Goal: Information Seeking & Learning: Find contact information

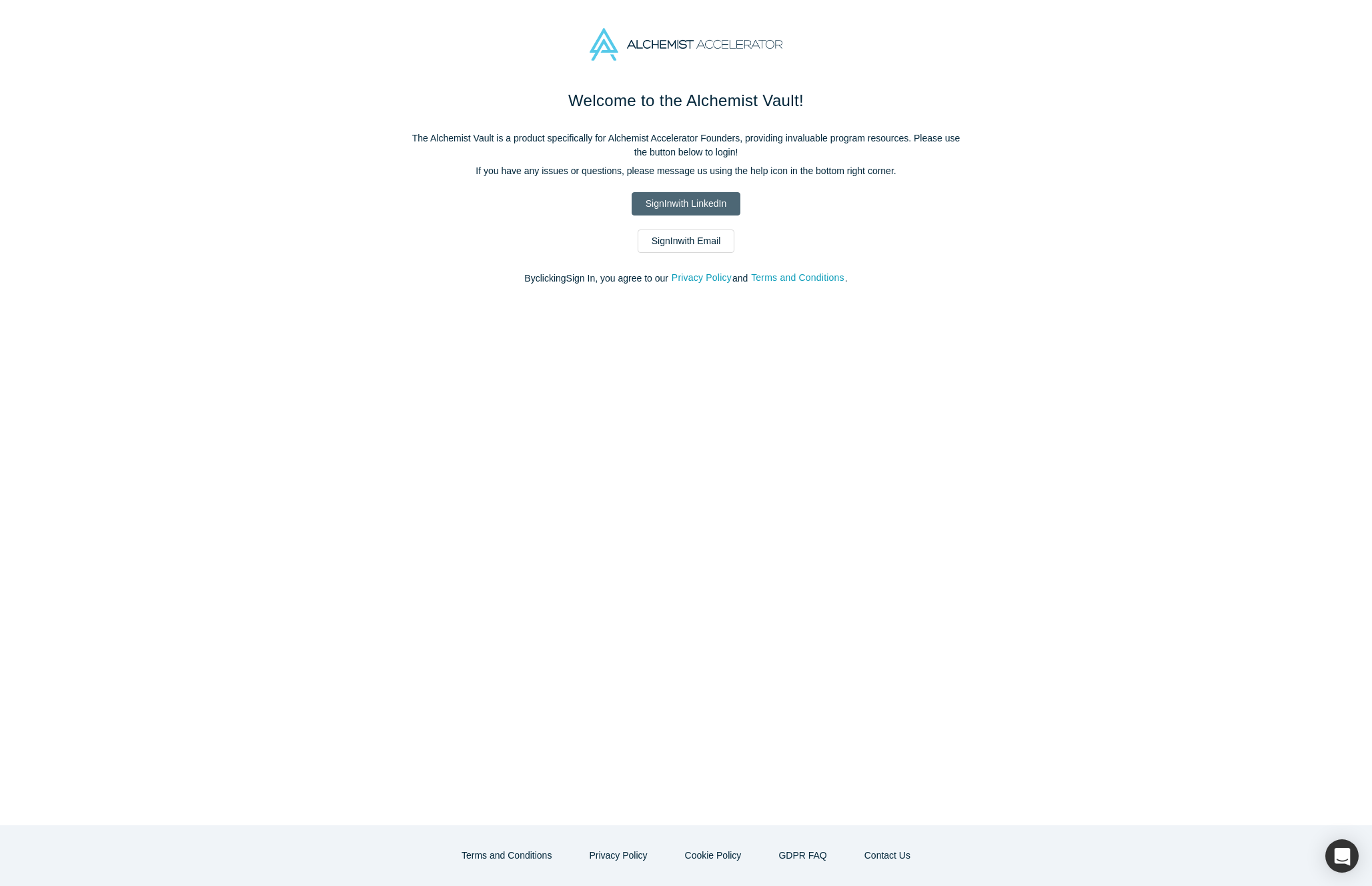
click at [669, 207] on link "Sign In with LinkedIn" at bounding box center [686, 204] width 109 height 23
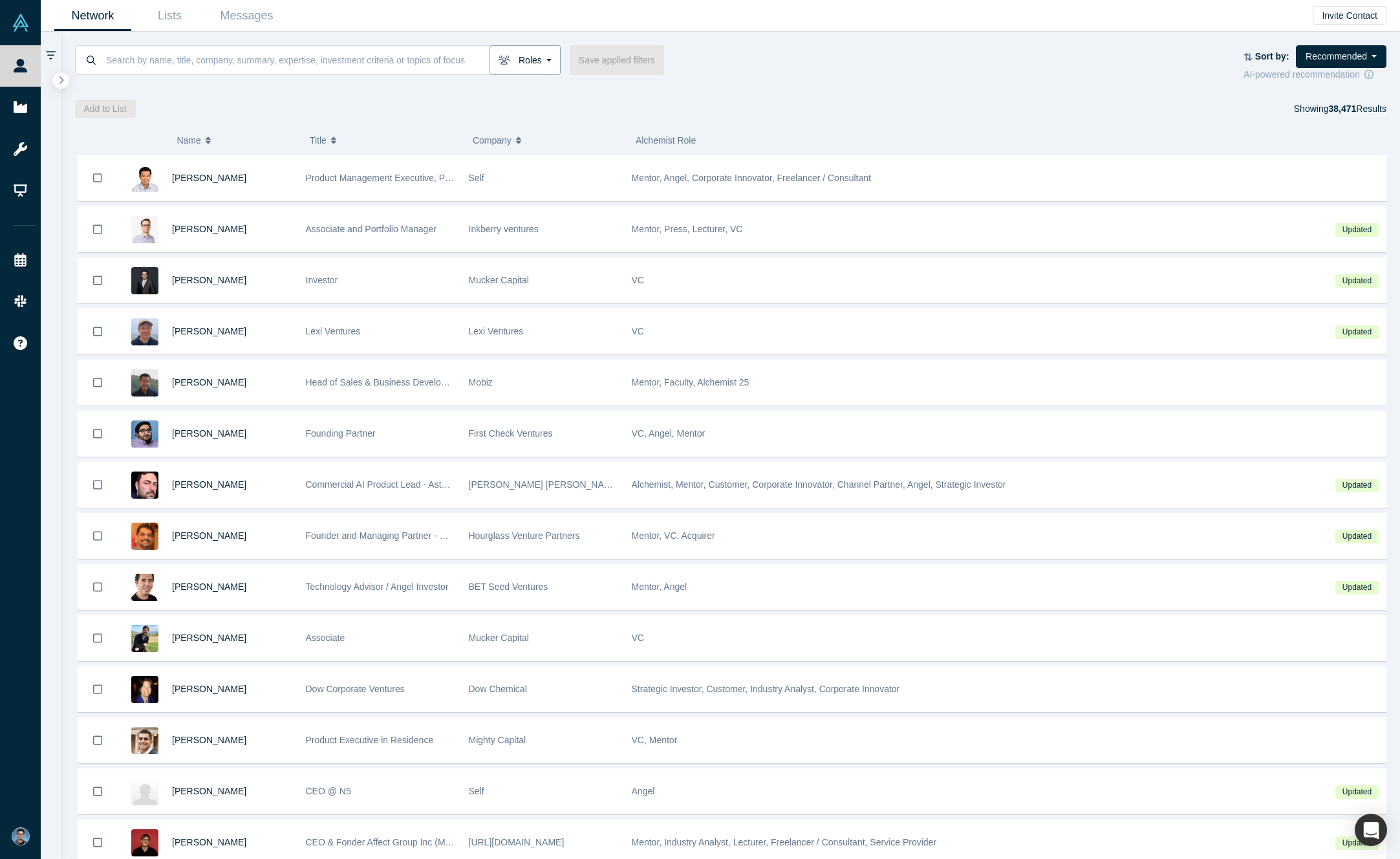
click at [544, 61] on button "Roles" at bounding box center [525, 60] width 71 height 30
click at [632, 210] on label "VCs" at bounding box center [571, 209] width 145 height 22
click at [0, 0] on input "VCs" at bounding box center [0, 0] width 0 height 0
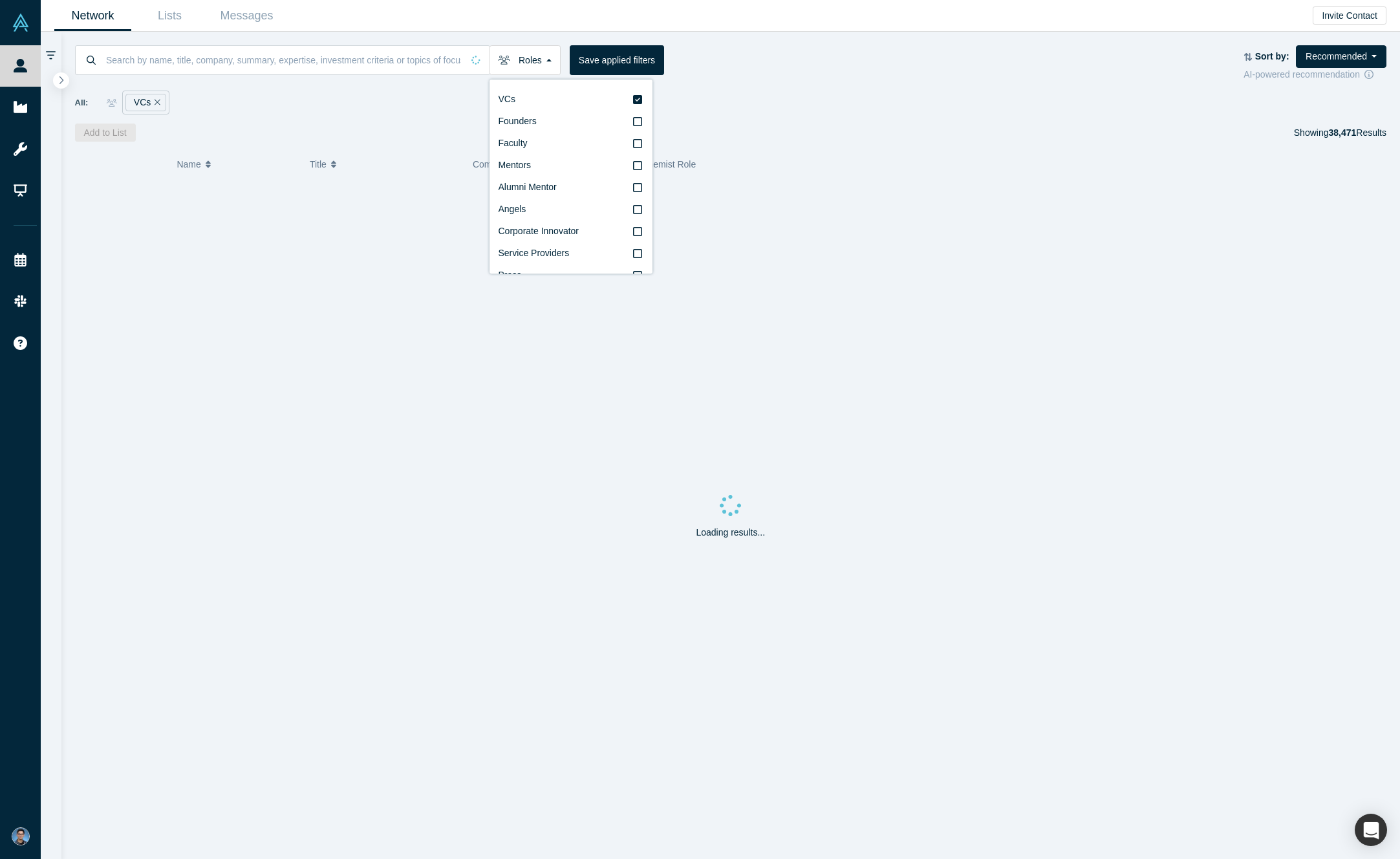
click at [765, 83] on div "All: VCs" at bounding box center [731, 98] width 1312 height 33
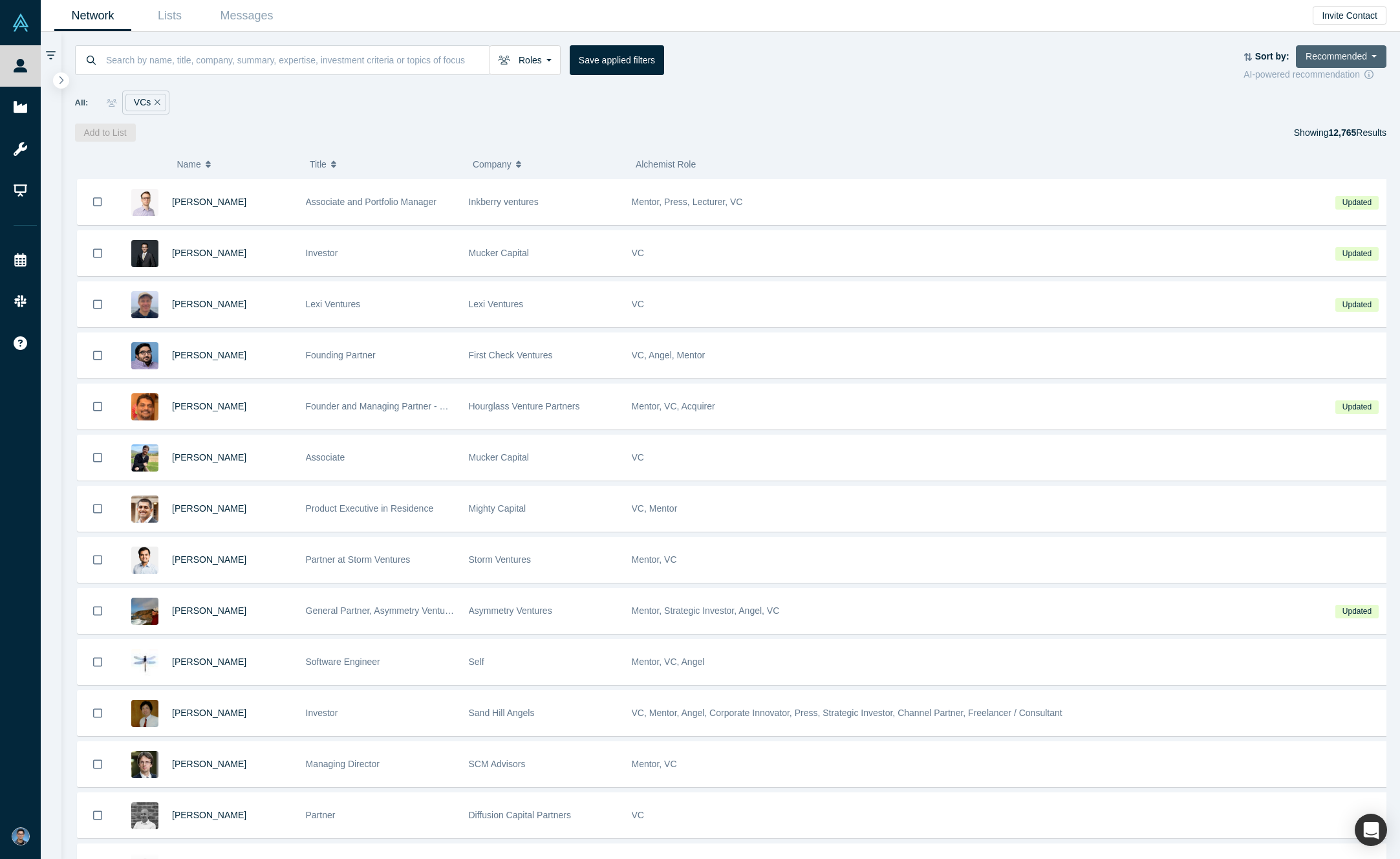
click at [1319, 55] on button "Recommended" at bounding box center [1341, 57] width 90 height 23
click at [1168, 82] on div "All: VCs" at bounding box center [731, 98] width 1312 height 33
click at [528, 61] on button "Roles" at bounding box center [525, 60] width 71 height 30
click at [866, 112] on div "All: VCs" at bounding box center [731, 103] width 1312 height 24
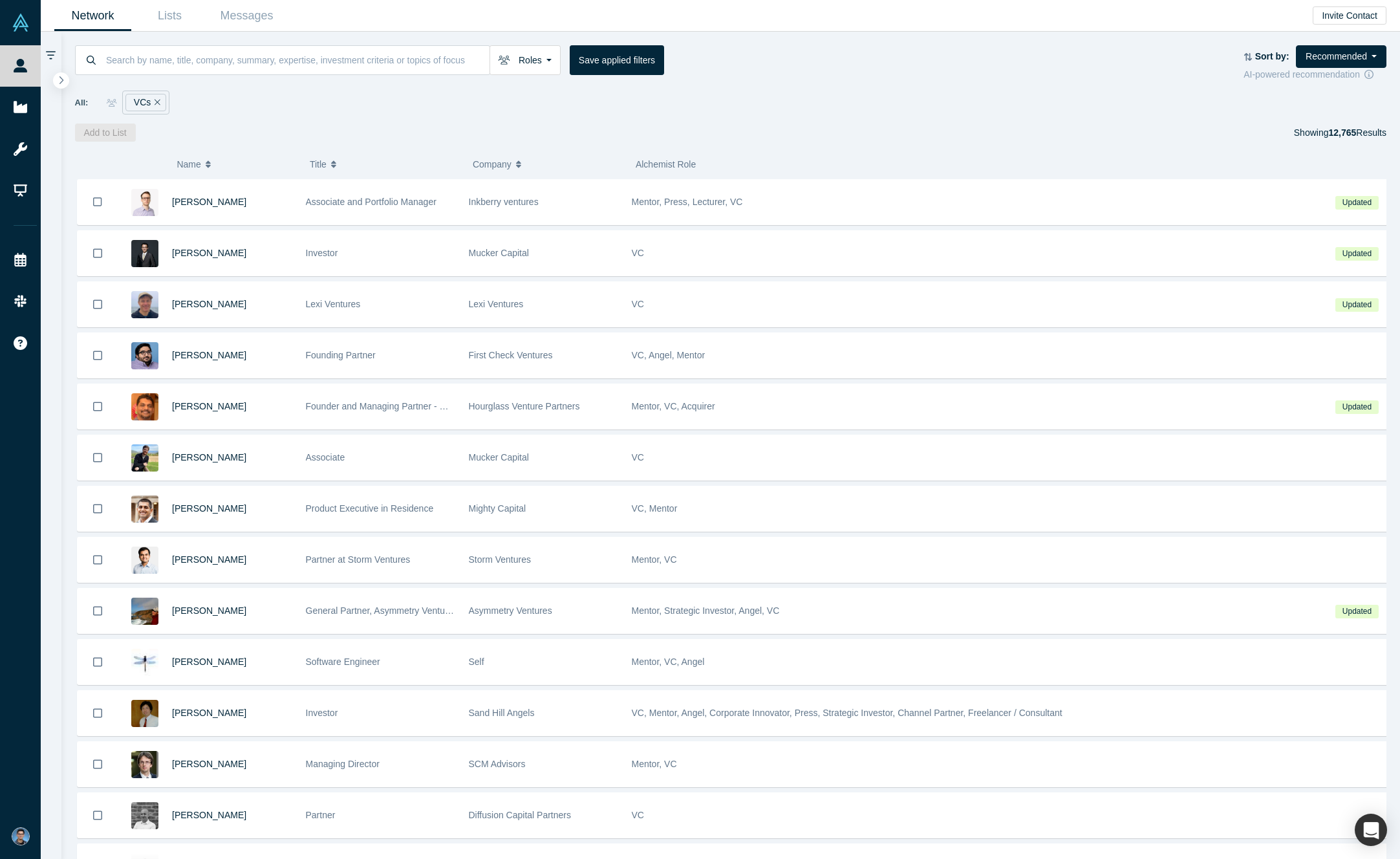
click at [211, 119] on div "Roles VCs Founders Faculty Mentors Alumni Mentor Angels Corporate Innovator Ser…" at bounding box center [731, 86] width 1339 height 110
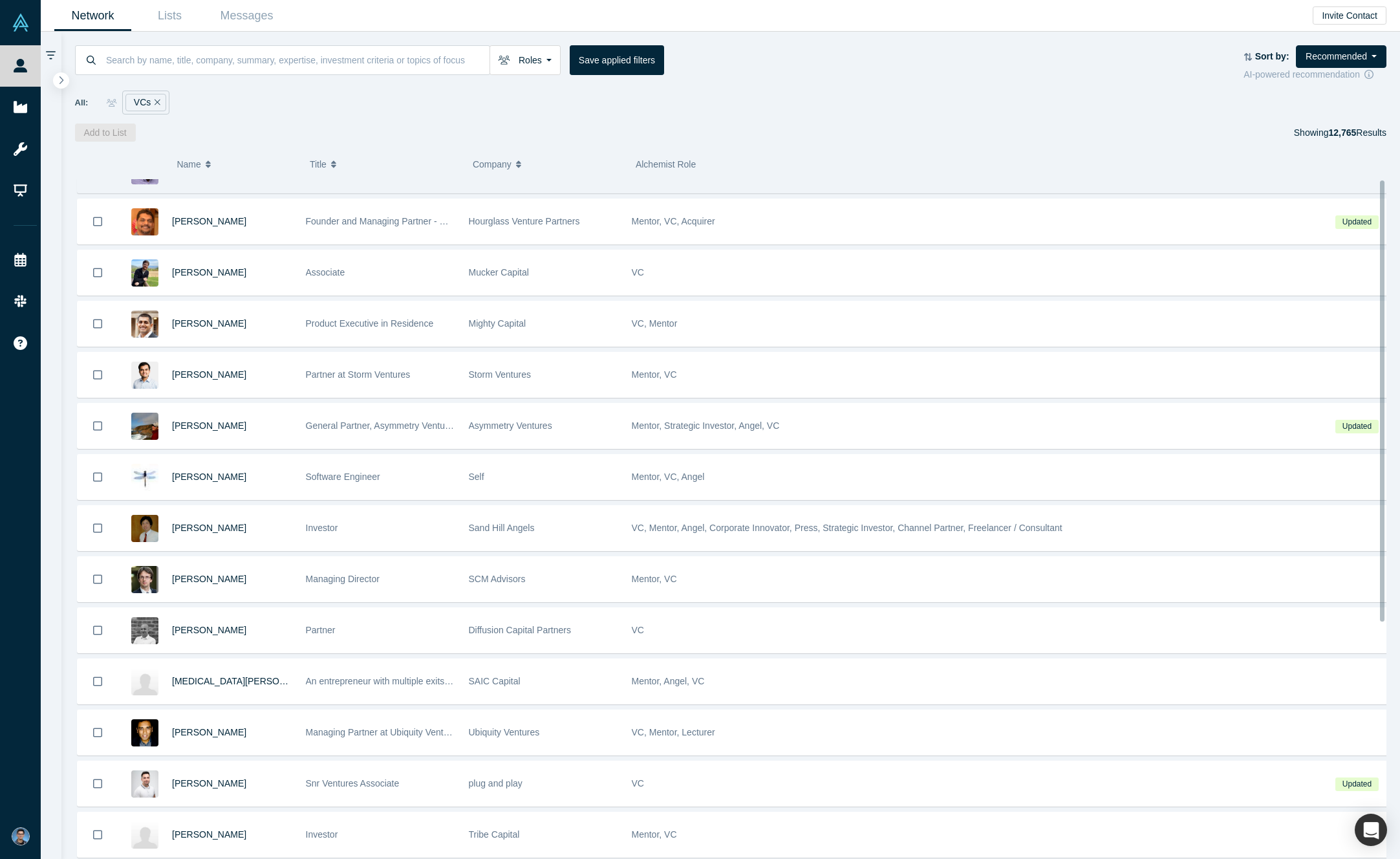
scroll to position [0, 0]
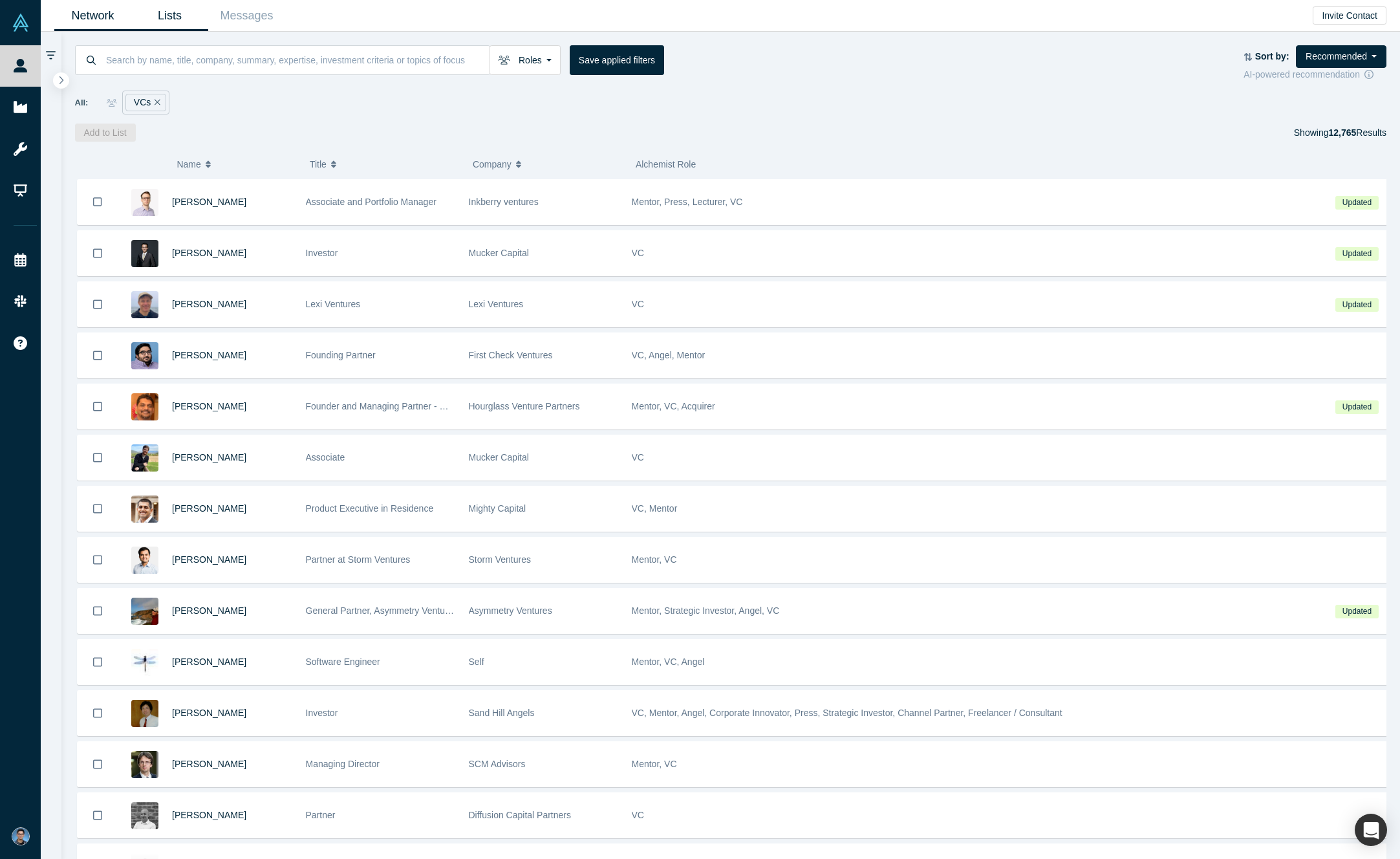
click at [175, 18] on link "Lists" at bounding box center [170, 16] width 77 height 31
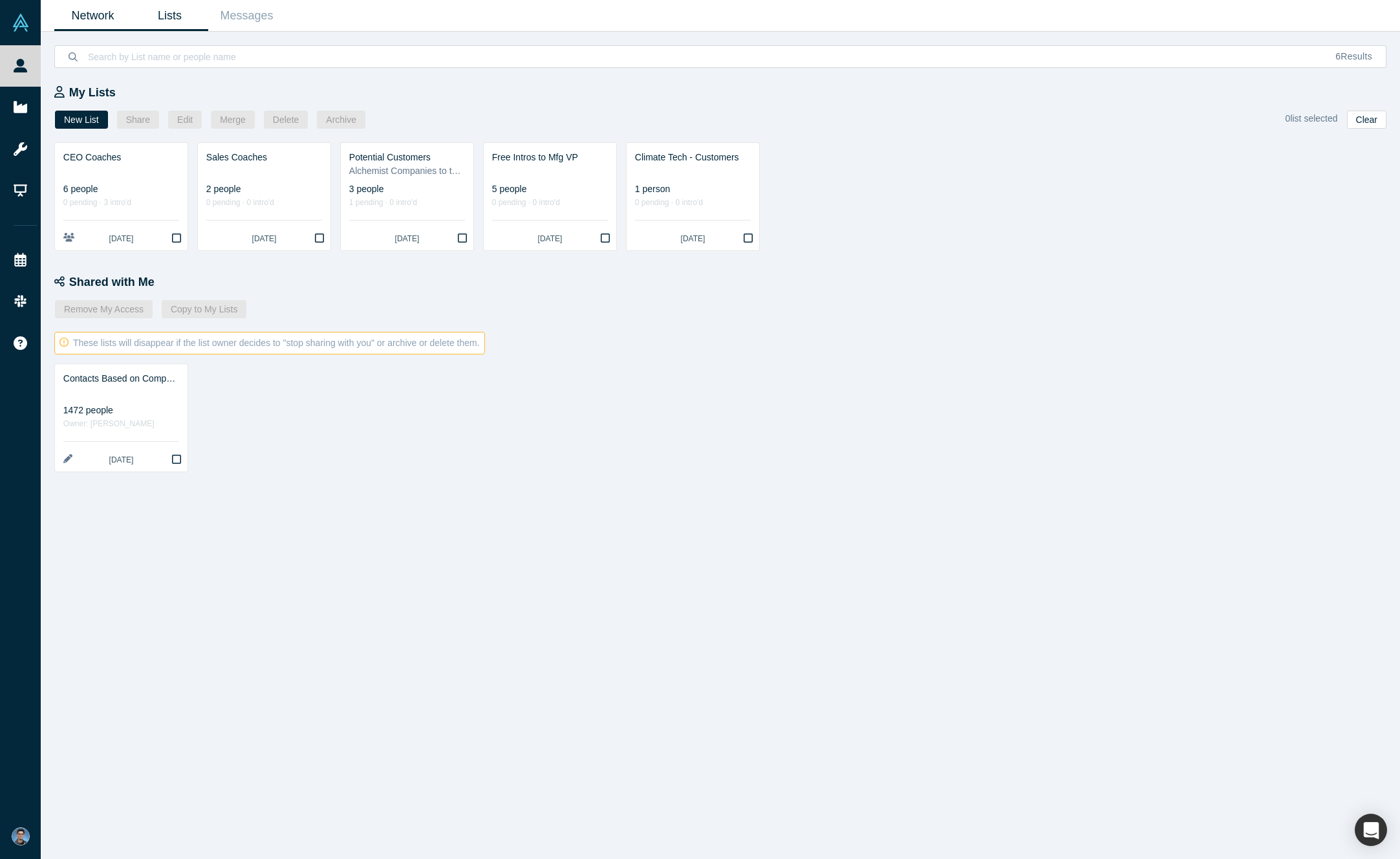
click at [101, 11] on link "Network" at bounding box center [92, 16] width 77 height 31
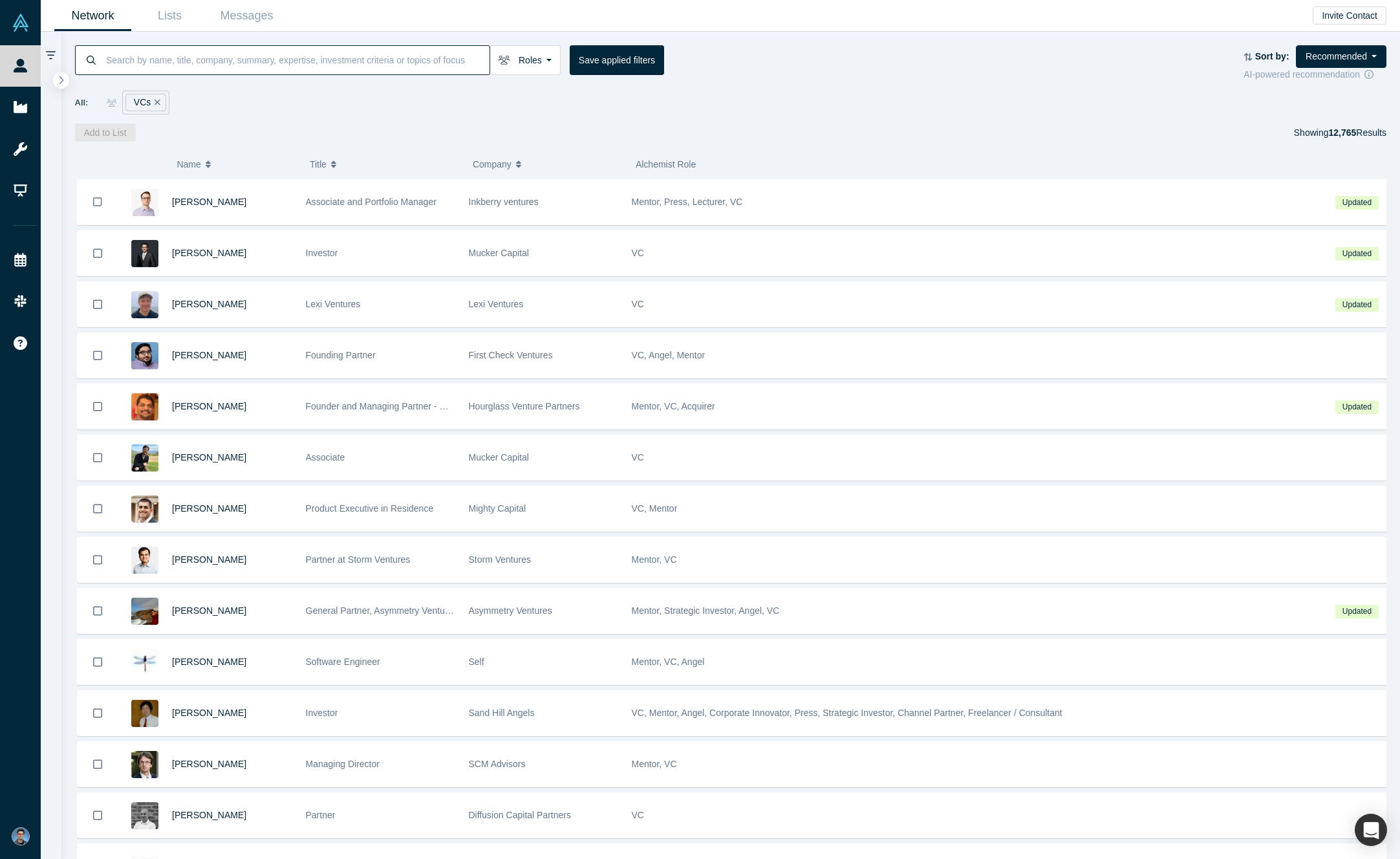
click at [329, 58] on input at bounding box center [297, 60] width 385 height 31
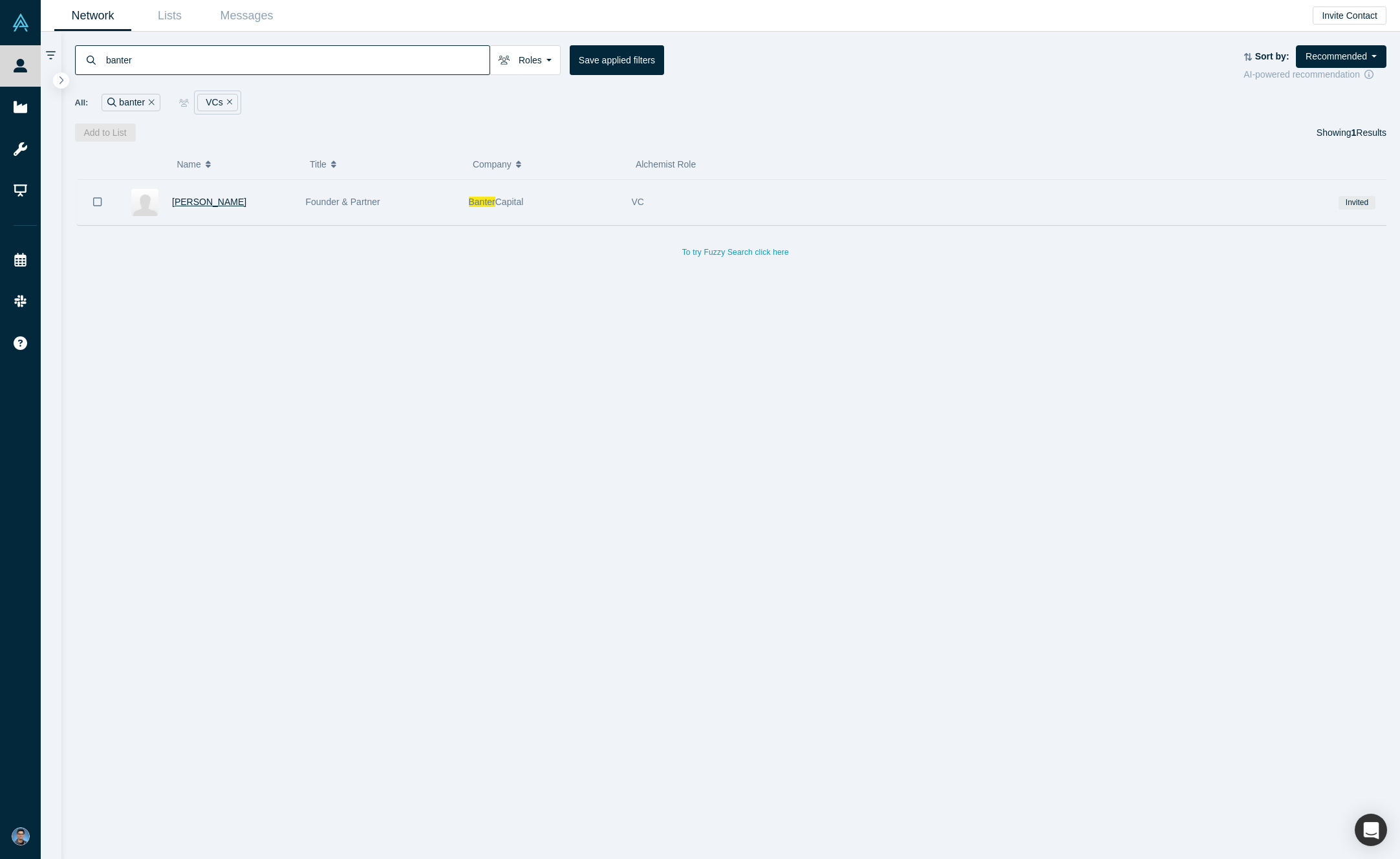
type input "banter"
click at [224, 204] on span "[PERSON_NAME]" at bounding box center [209, 201] width 74 height 10
